Goal: Obtain resource: Obtain resource

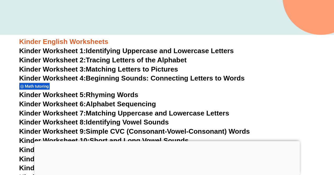
scroll to position [185, 0]
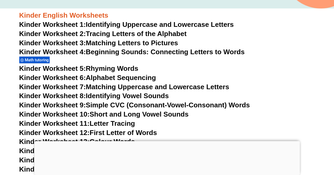
click at [88, 67] on link "Kinder Worksheet 5: Rhyming Words" at bounding box center [78, 69] width 119 height 8
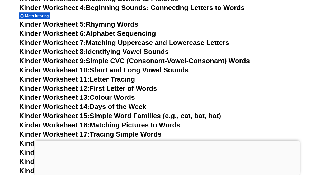
scroll to position [237, 0]
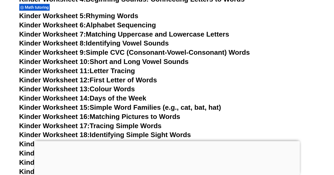
click at [169, 141] on div at bounding box center [166, 141] width 265 height 0
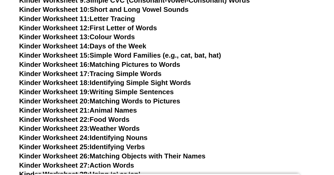
scroll to position [290, 0]
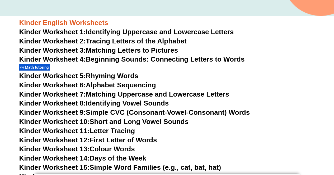
scroll to position [158, 0]
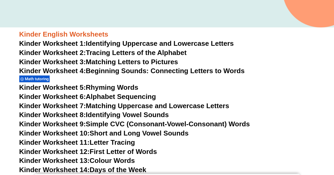
scroll to position [949, 0]
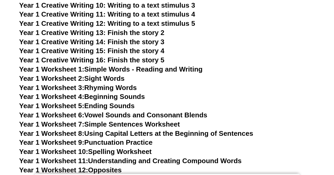
click at [112, 85] on link "Year 1 Worksheet 3: Rhyming Words" at bounding box center [77, 88] width 117 height 8
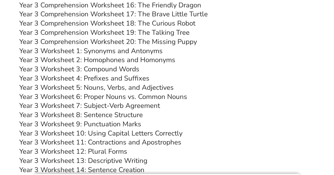
scroll to position [404, 0]
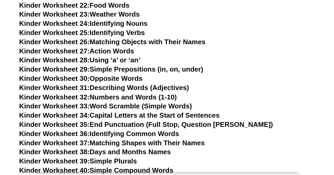
click at [128, 106] on link "Kinder Worksheet 33: Word Scramble (Simple Words)" at bounding box center [105, 106] width 173 height 8
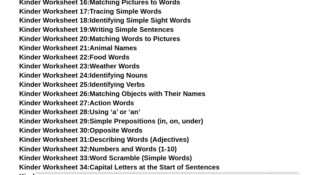
scroll to position [326, 0]
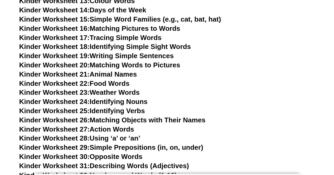
click at [136, 100] on link "Kinder Worksheet 24: Identifying Nouns" at bounding box center [83, 102] width 128 height 8
click at [117, 111] on link "Kinder Worksheet 25: Identifying Verbs" at bounding box center [82, 111] width 126 height 8
click at [135, 150] on link "Kinder Worksheet 29: Simple Prepositions (in, on, under)" at bounding box center [111, 148] width 184 height 8
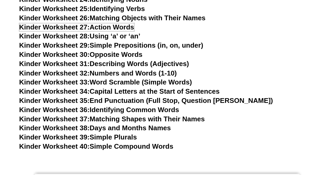
scroll to position [431, 0]
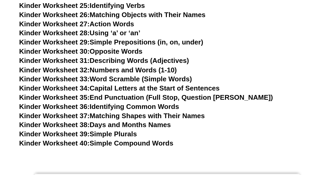
click at [150, 123] on link "Kinder Worksheet 38: Days and Months Names" at bounding box center [94, 125] width 151 height 8
